Goal: Check status: Check status

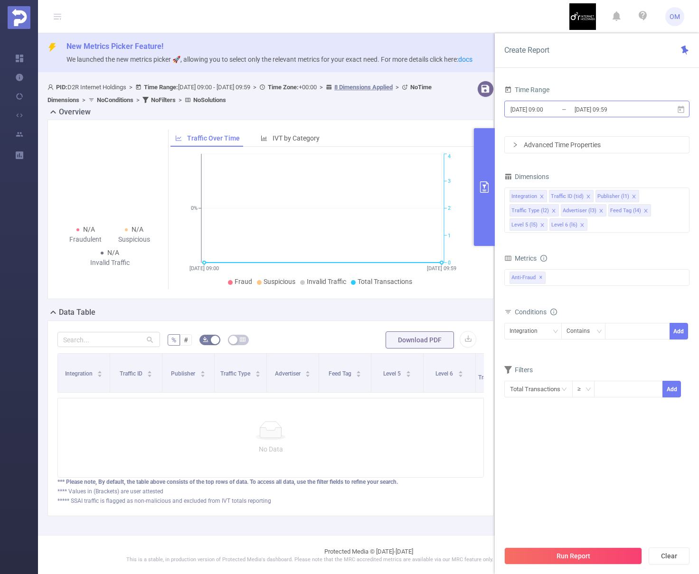
click at [604, 112] on input "[DATE] 09:59" at bounding box center [612, 109] width 77 height 13
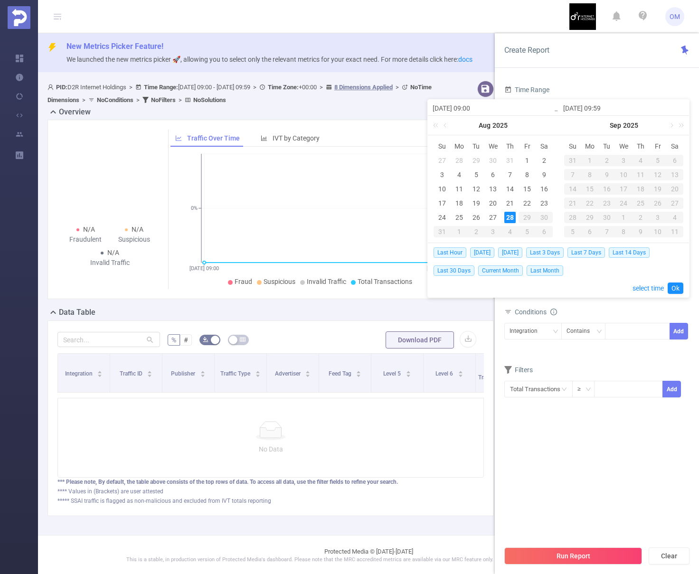
click at [477, 106] on input "[DATE] 09:00" at bounding box center [493, 108] width 121 height 11
drag, startPoint x: 469, startPoint y: 107, endPoint x: 474, endPoint y: 106, distance: 5.3
click at [474, 106] on input "[DATE] 09:00" at bounding box center [493, 108] width 121 height 11
type input "[DATE] 09:00"
click at [608, 109] on input "[DATE] 09:59" at bounding box center [623, 108] width 121 height 11
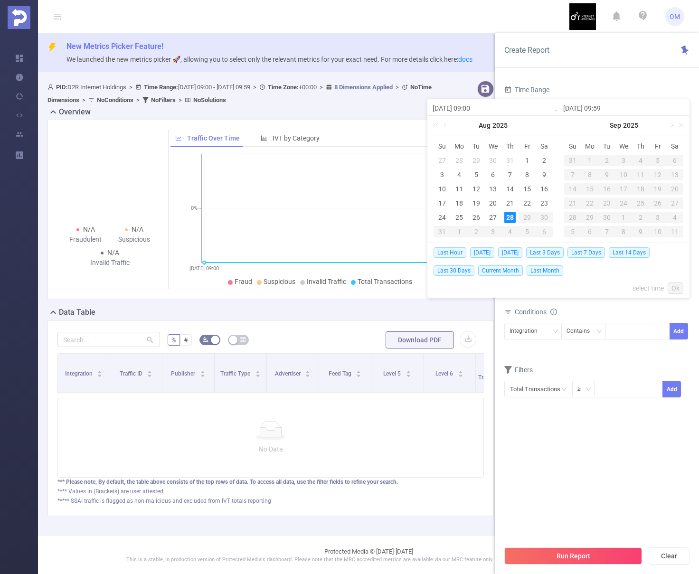
drag, startPoint x: 605, startPoint y: 108, endPoint x: 597, endPoint y: 108, distance: 7.6
click at [597, 108] on input "[DATE] 09:59" at bounding box center [623, 108] width 121 height 11
drag, startPoint x: 606, startPoint y: 105, endPoint x: 616, endPoint y: 106, distance: 11.0
click at [616, 106] on input "[PHONE_NUMBER]:59" at bounding box center [623, 108] width 121 height 11
type input "[DATE] 09:59"
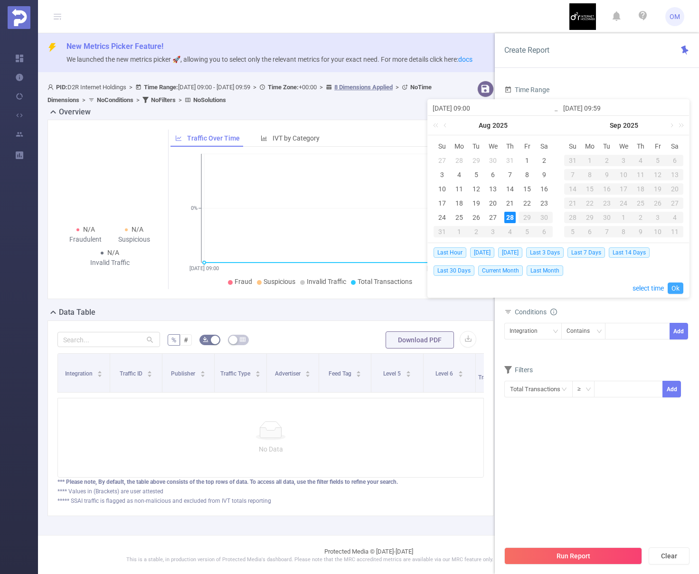
click at [679, 289] on link "Ok" at bounding box center [676, 288] width 16 height 11
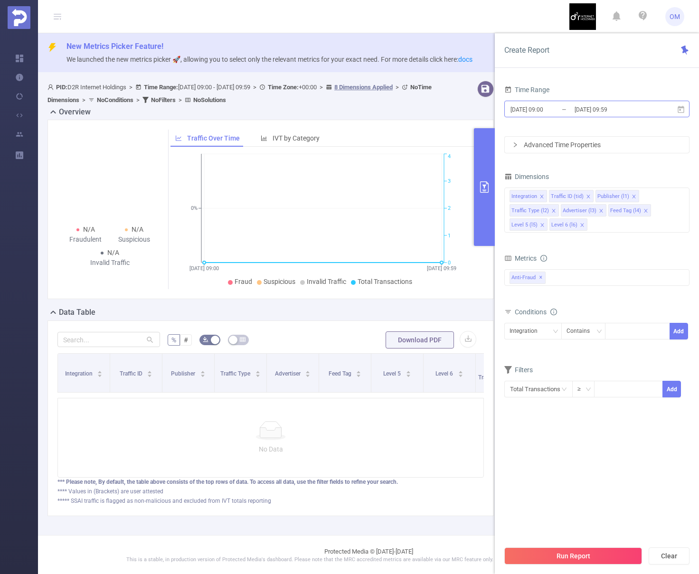
click at [619, 115] on input "[DATE] 09:59" at bounding box center [612, 109] width 77 height 13
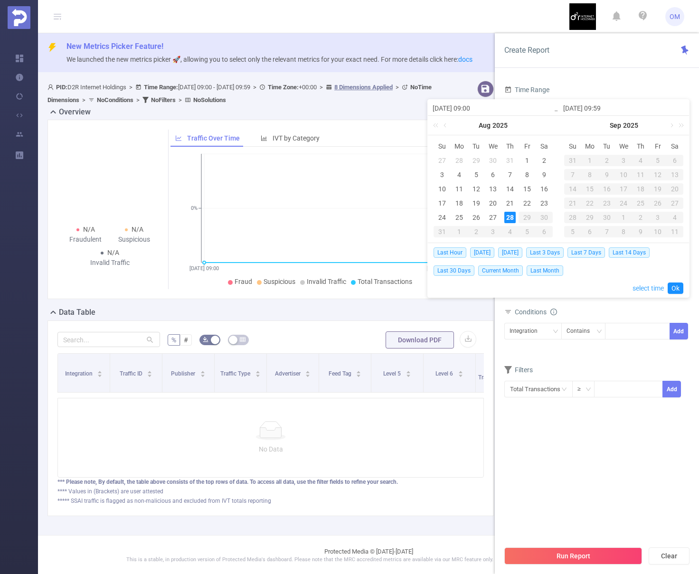
click at [649, 282] on link "select time" at bounding box center [648, 288] width 31 height 18
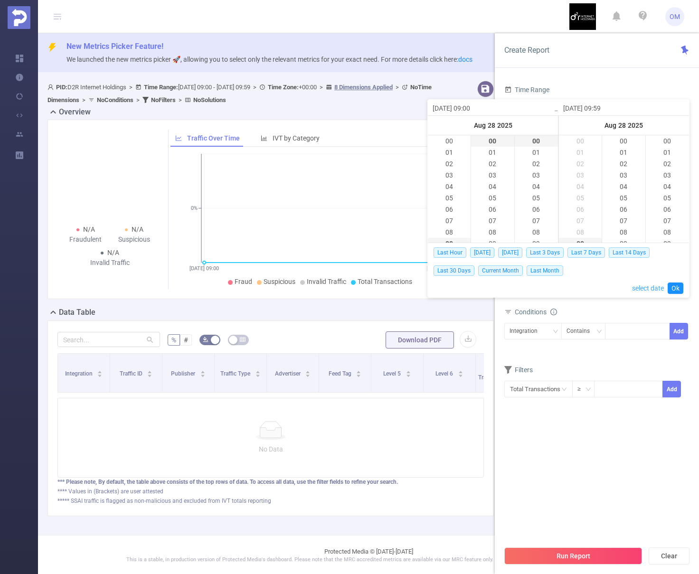
scroll to position [672, 0]
click at [452, 152] on li "10" at bounding box center [449, 152] width 43 height 11
type input "[DATE] 10:00"
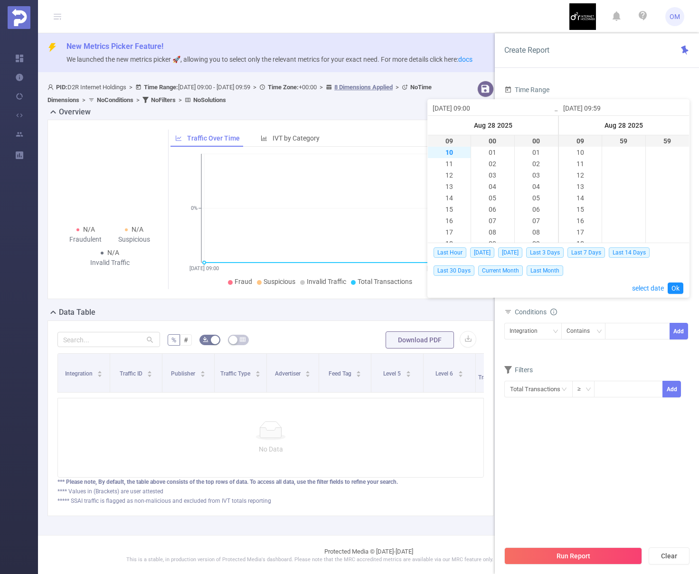
type input "[DATE] 10:00"
click at [626, 208] on li "17" at bounding box center [623, 205] width 43 height 11
type input "[DATE] 10:59"
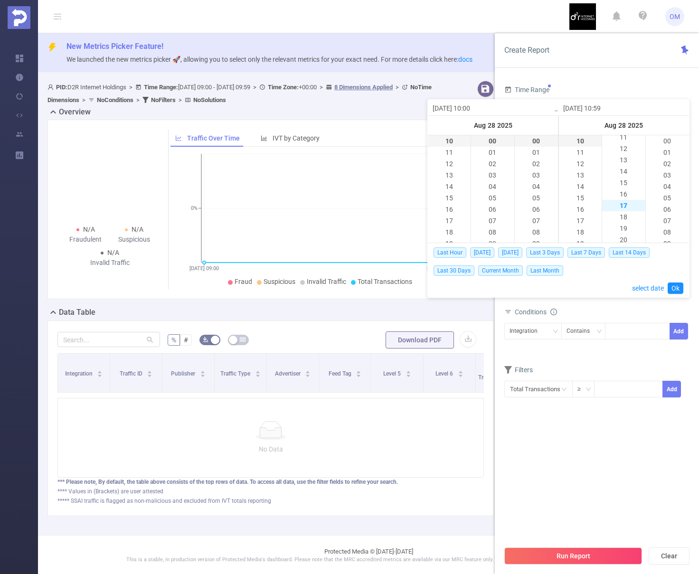
scroll to position [672, 0]
click at [675, 286] on link "Ok" at bounding box center [676, 288] width 16 height 11
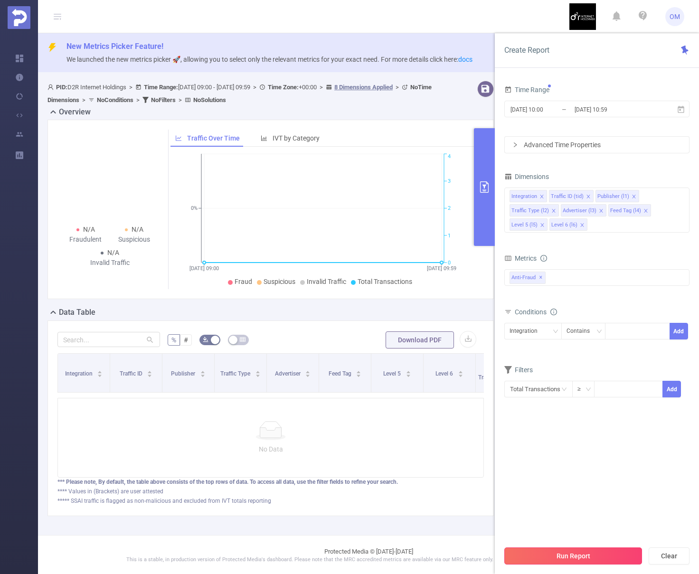
click at [581, 556] on button "Run Report" at bounding box center [573, 556] width 138 height 17
